Goal: Transaction & Acquisition: Obtain resource

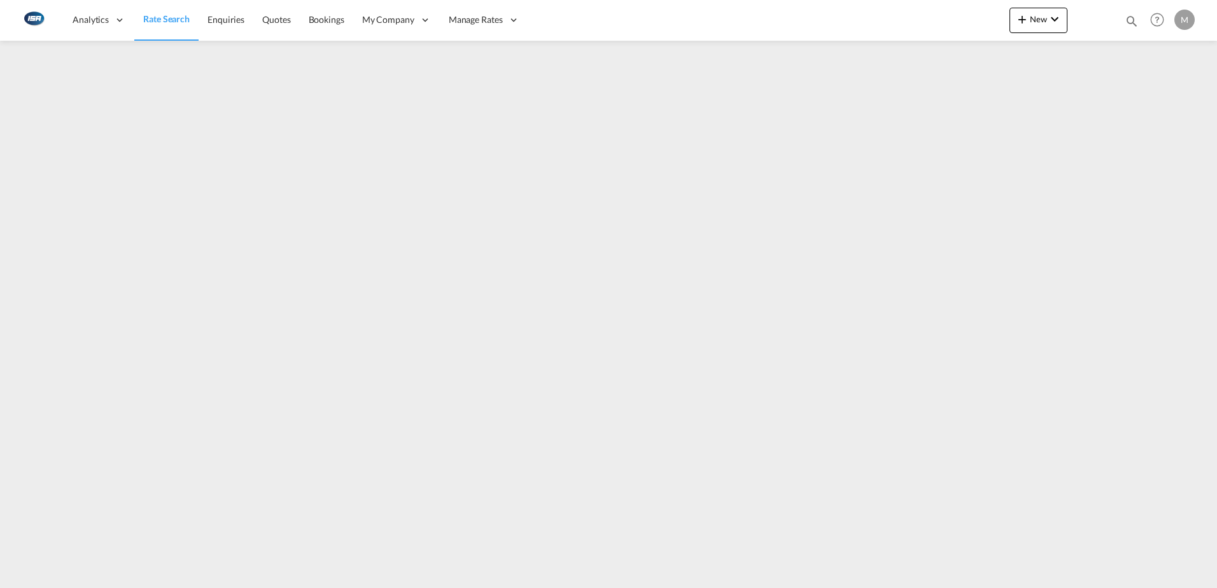
click at [161, 16] on span "Rate Search" at bounding box center [166, 18] width 46 height 11
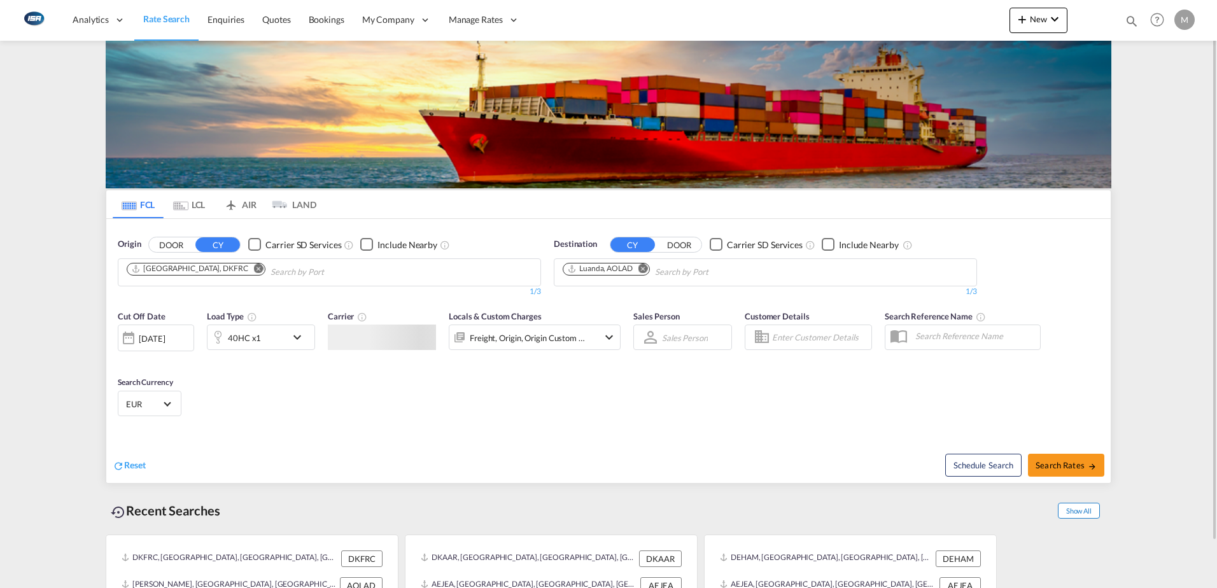
click at [1080, 484] on ms-widget "FCL LCL AIR LAND FCL LCL AIR LAND Origin DOOR CY Carrier SD Services Include Ne…" at bounding box center [609, 333] width 1006 height 302
click at [1074, 511] on span "Show All" at bounding box center [1079, 511] width 42 height 16
click at [254, 267] on md-icon "Remove" at bounding box center [259, 268] width 10 height 10
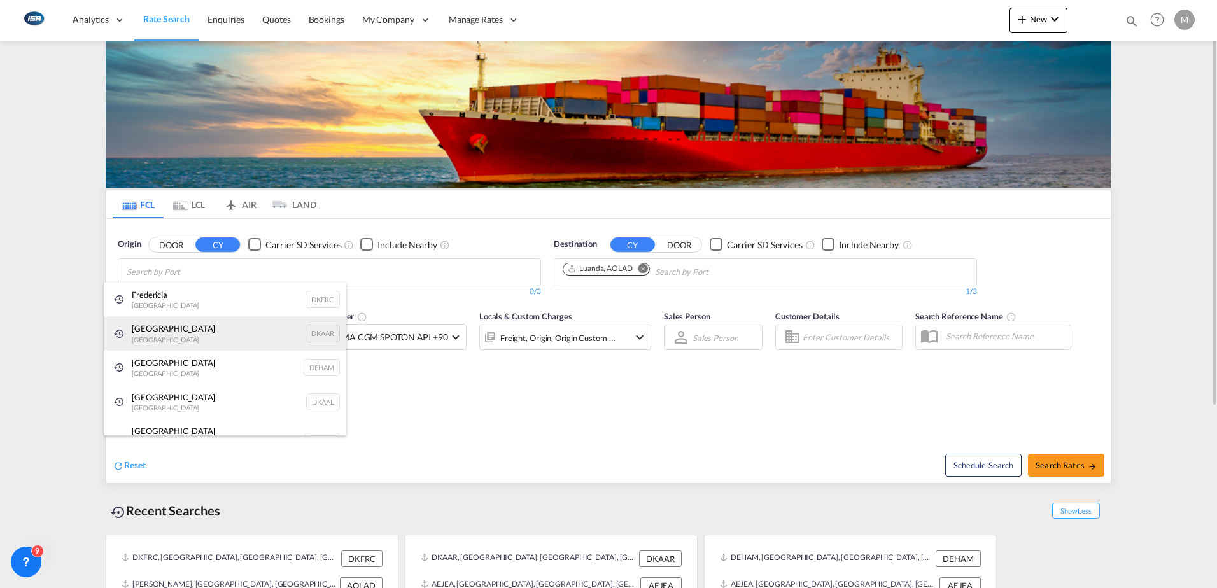
click at [162, 336] on div "Aarhus [GEOGRAPHIC_DATA] DKAAR" at bounding box center [225, 333] width 242 height 34
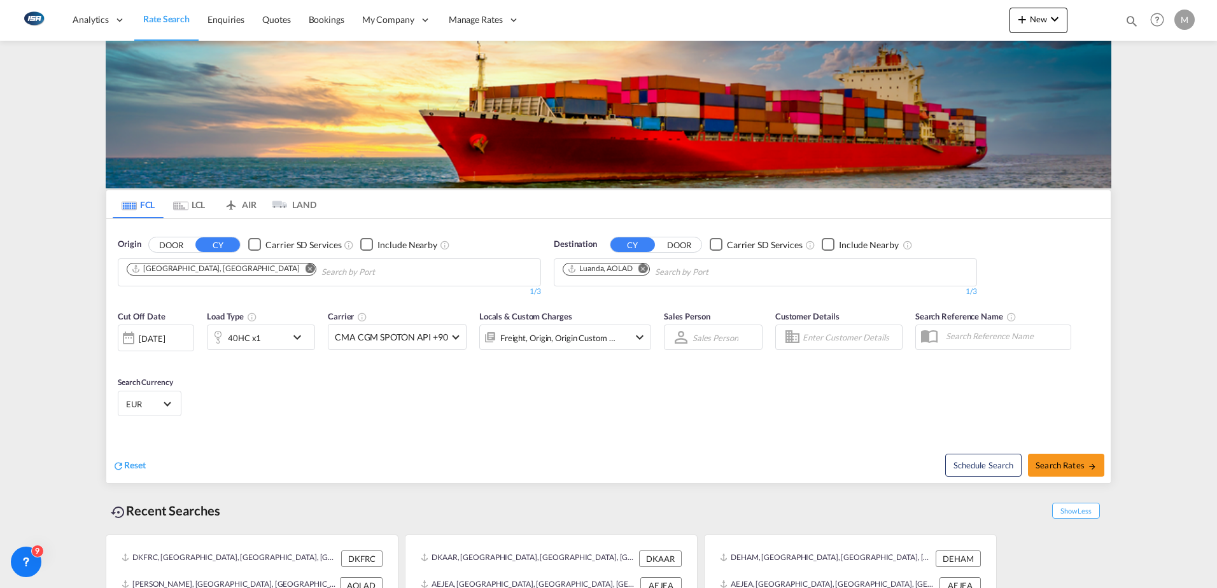
click at [305, 270] on md-icon "Remove" at bounding box center [310, 268] width 10 height 10
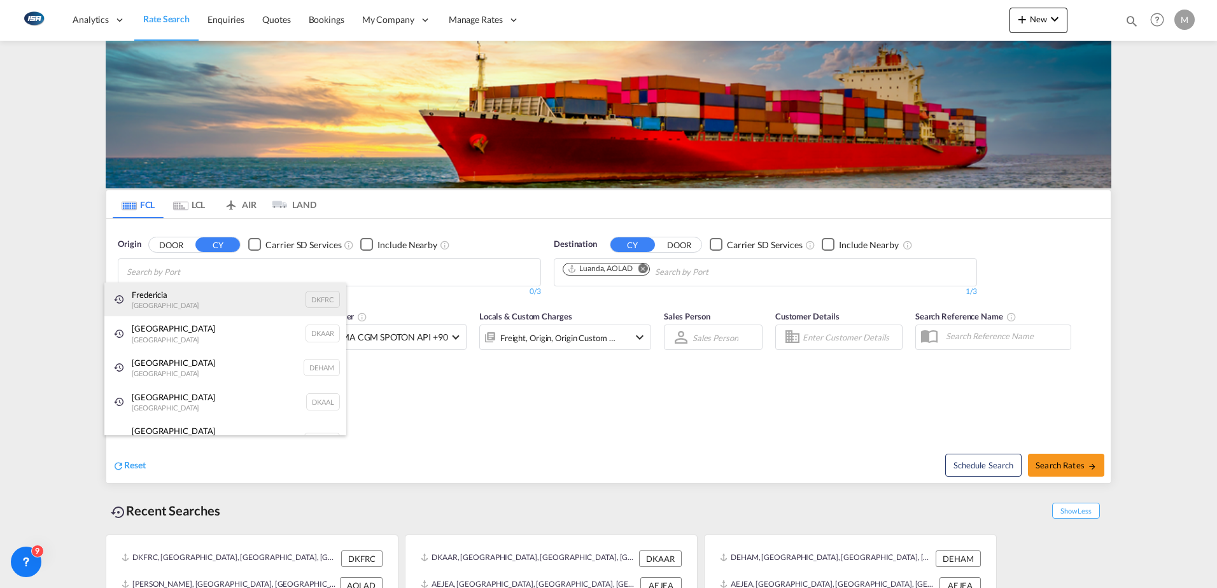
click at [180, 293] on div "Fredericia [GEOGRAPHIC_DATA] DKFRC" at bounding box center [225, 300] width 242 height 34
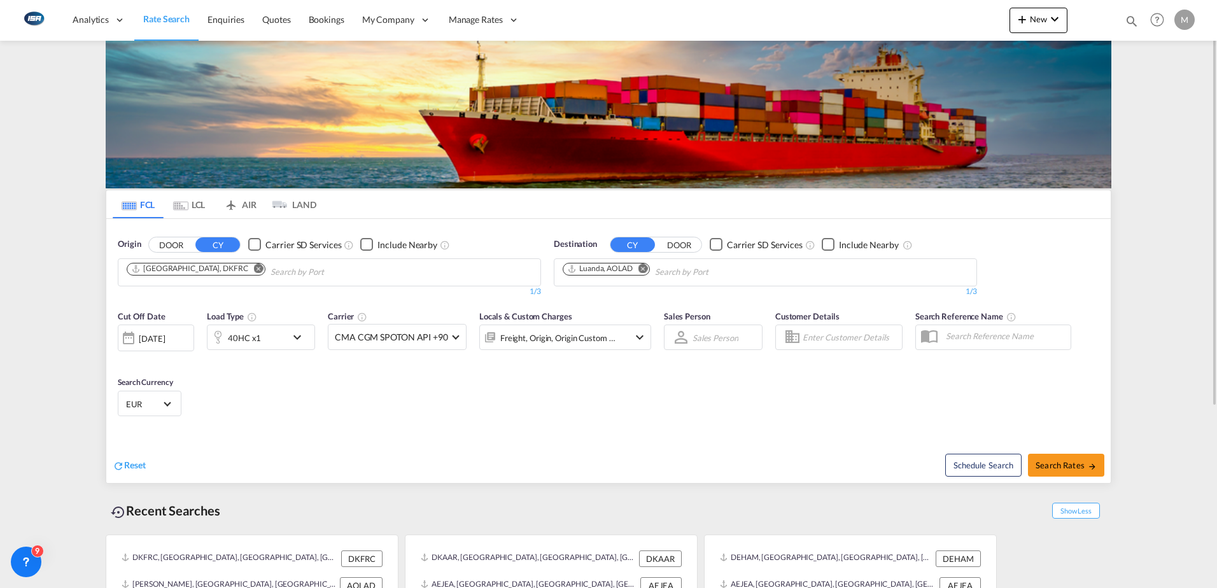
click at [645, 270] on md-icon "Remove" at bounding box center [643, 268] width 10 height 10
type input "los [DEMOGRAPHIC_DATA]"
click at [615, 298] on div "Los Ange les, [GEOGRAPHIC_DATA] [GEOGRAPHIC_DATA] USLAX" at bounding box center [661, 302] width 242 height 38
click at [164, 407] on md-select-value "EUR" at bounding box center [150, 404] width 50 height 18
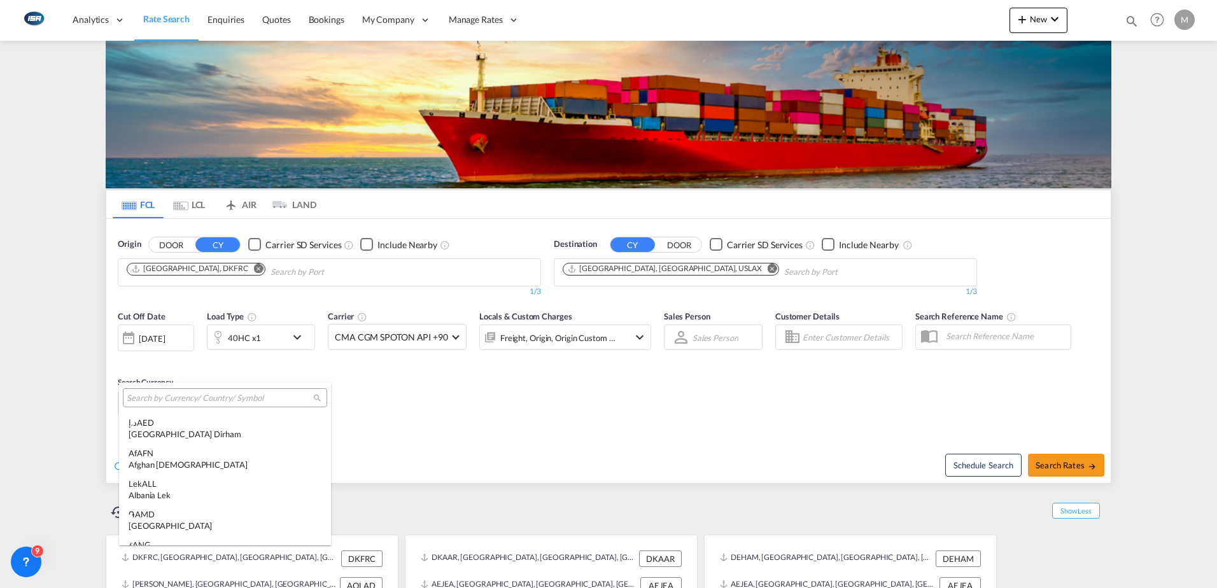
scroll to position [1278, 0]
click at [205, 400] on input "search" at bounding box center [220, 398] width 186 height 11
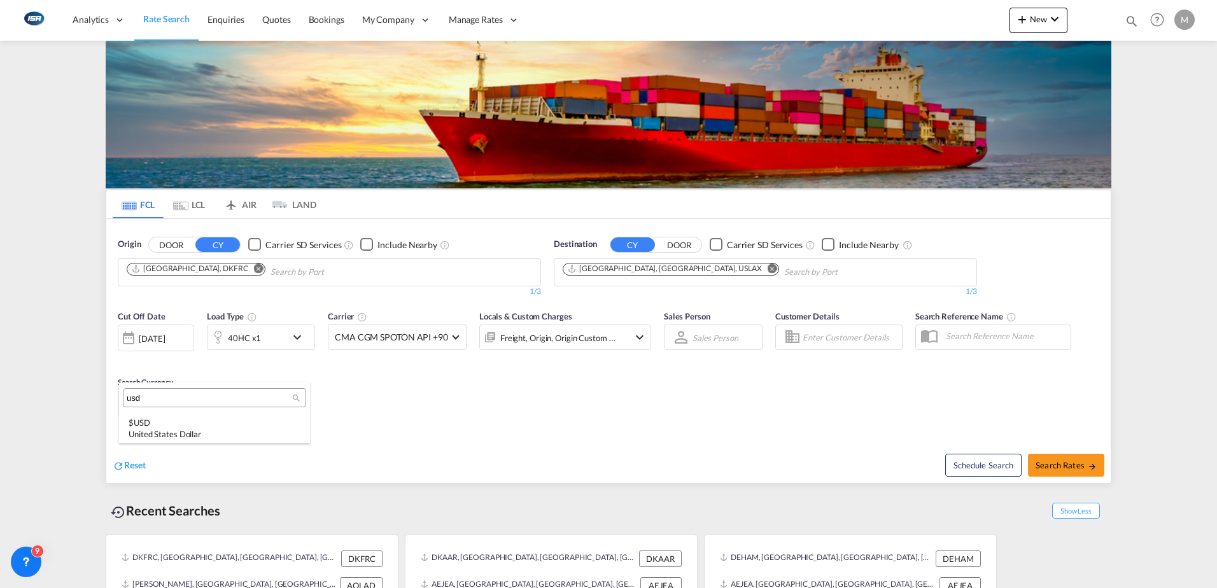
scroll to position [0, 0]
type input "usd"
click at [202, 423] on div "$ USD United States Dollar" at bounding box center [215, 428] width 172 height 23
click at [1060, 463] on span "Search Rates" at bounding box center [1065, 465] width 61 height 10
type input "DKFRC to USLAX / [DATE]"
